Goal: Information Seeking & Learning: Understand process/instructions

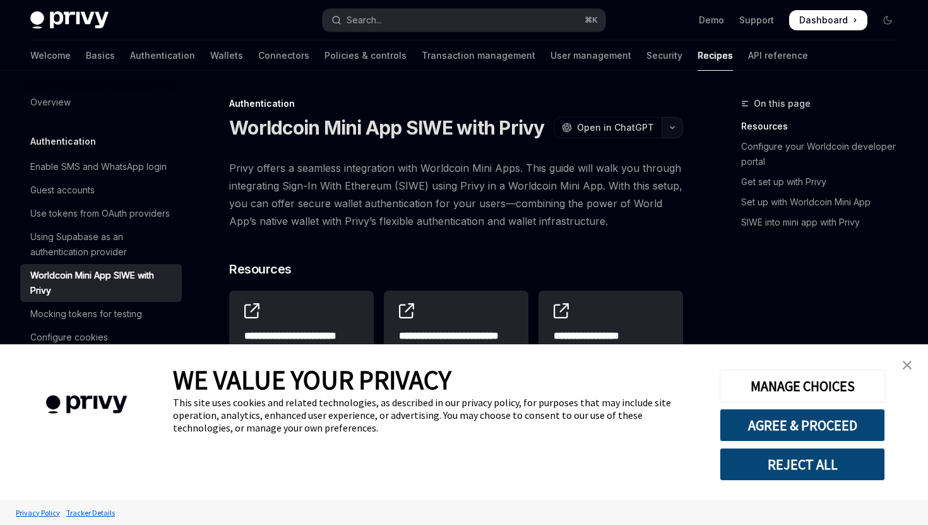
click at [671, 128] on icon "button" at bounding box center [672, 127] width 15 height 5
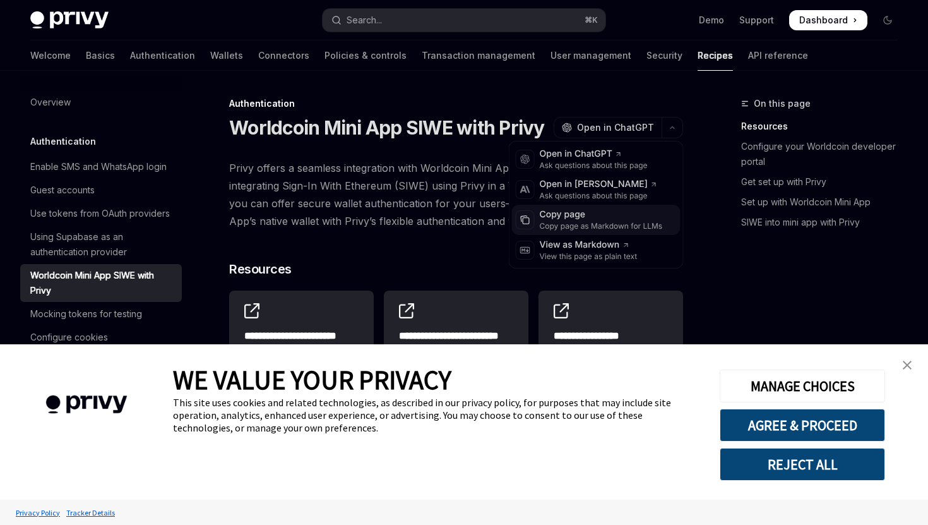
click at [593, 208] on div "Copy page" at bounding box center [601, 214] width 123 height 13
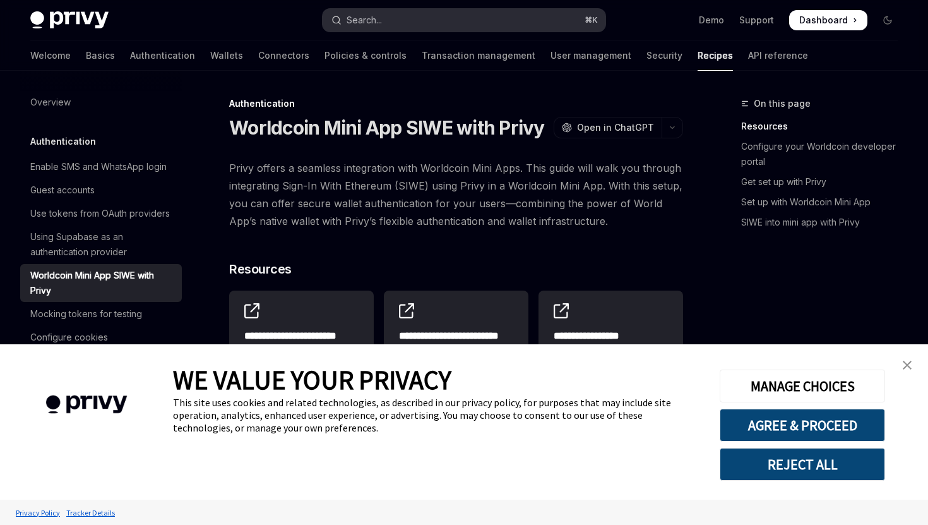
click at [438, 15] on button "Search... ⌘ K" at bounding box center [464, 20] width 282 height 23
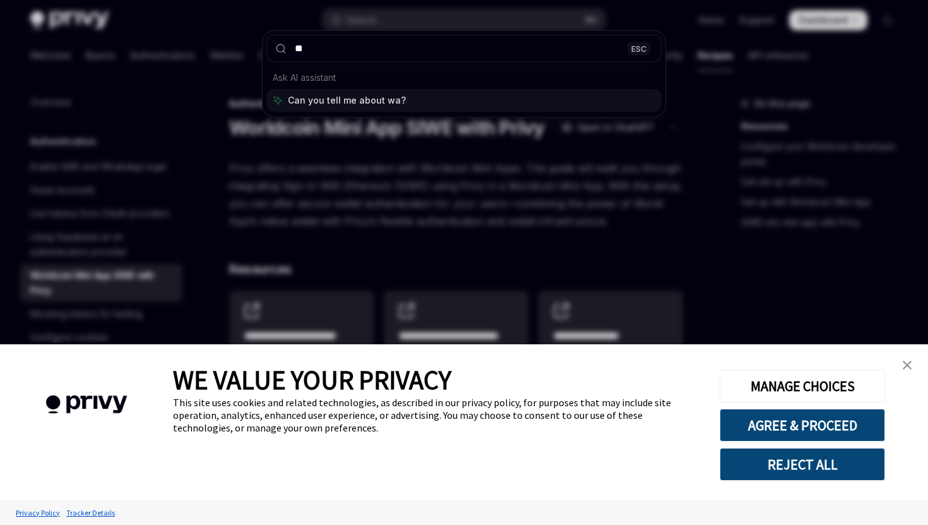
type input "*"
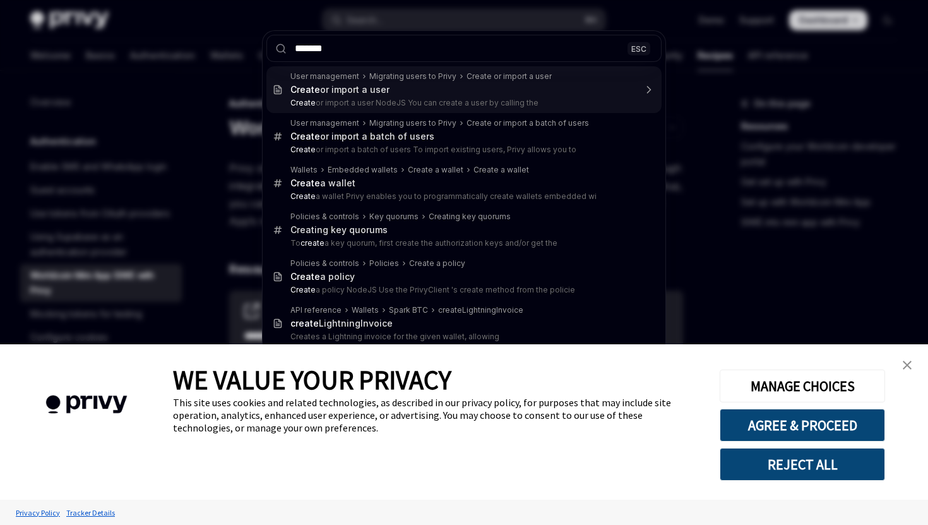
type input "********"
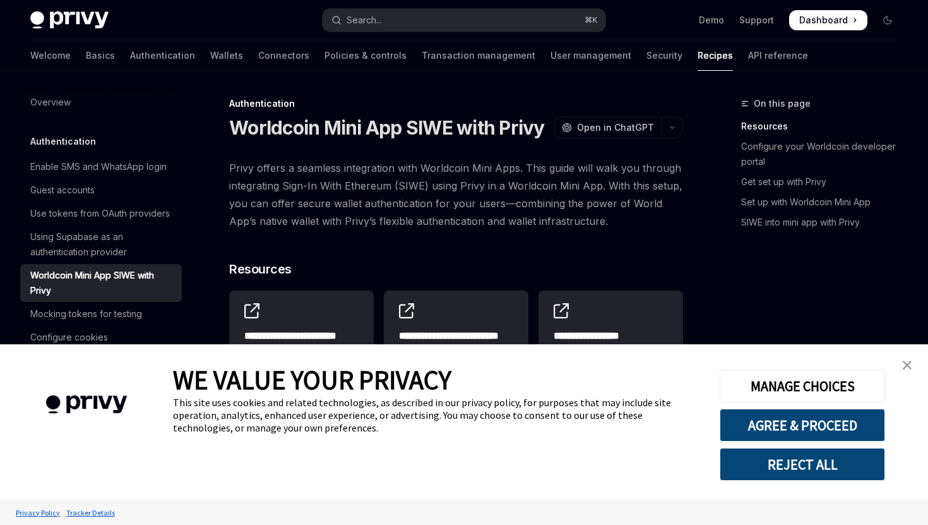
type textarea "*"
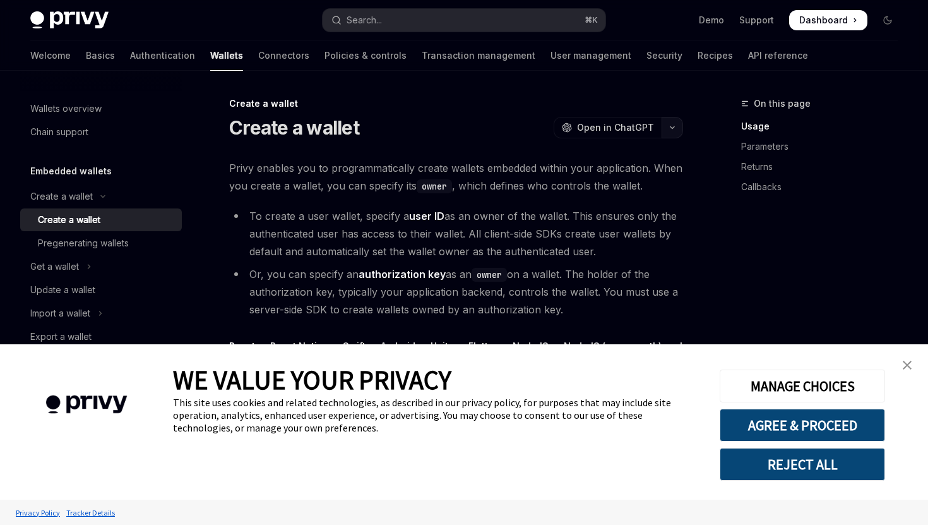
click at [669, 128] on icon "button" at bounding box center [672, 127] width 15 height 5
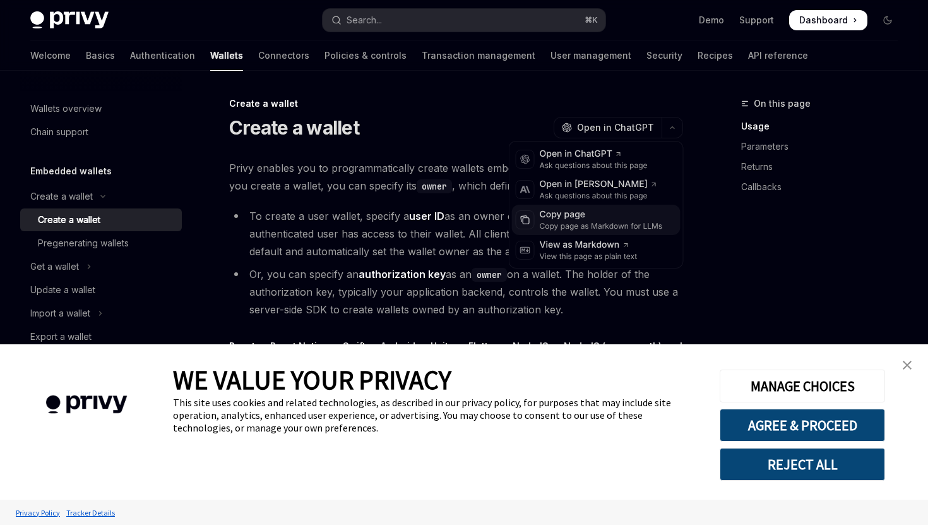
click at [587, 219] on div "Copy page" at bounding box center [601, 214] width 123 height 13
